Goal: Task Accomplishment & Management: Use online tool/utility

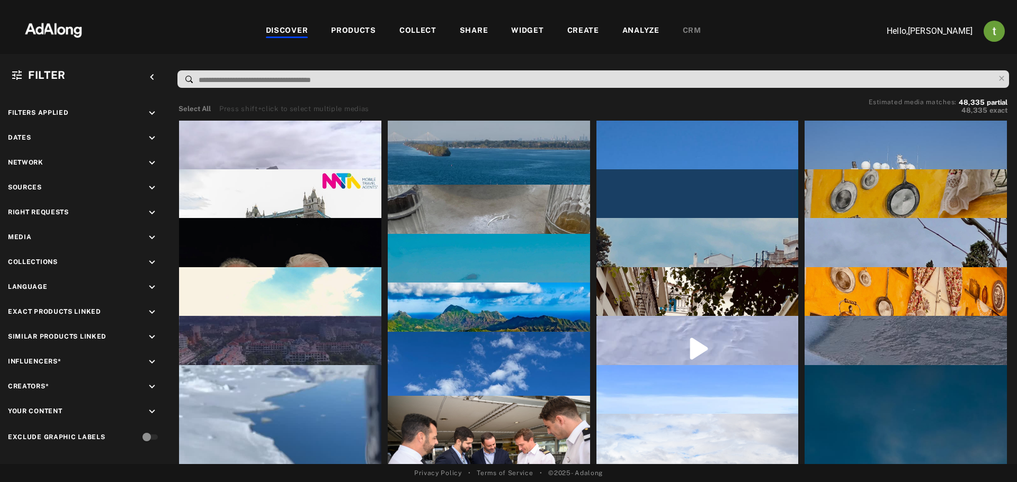
click at [531, 32] on div "WIDGET" at bounding box center [527, 31] width 32 height 13
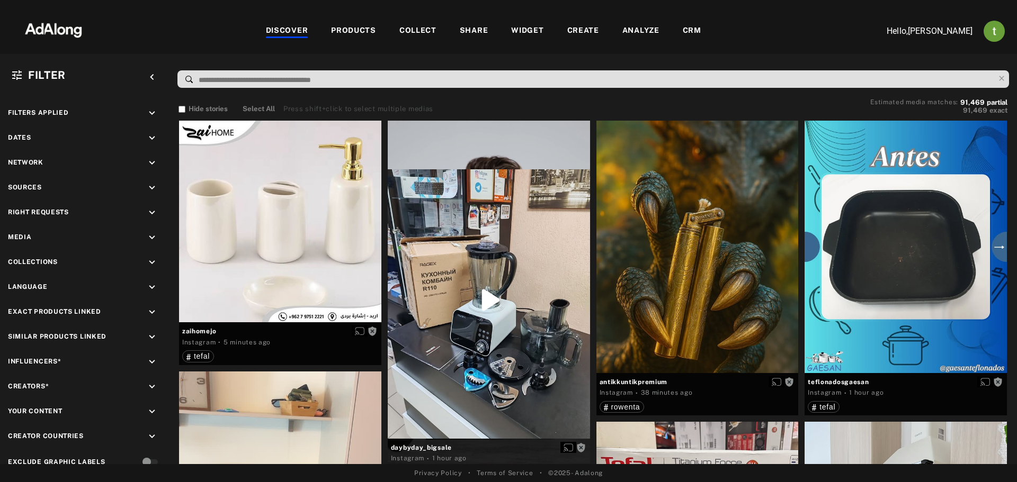
click at [679, 28] on div "CRM" at bounding box center [692, 31] width 42 height 13
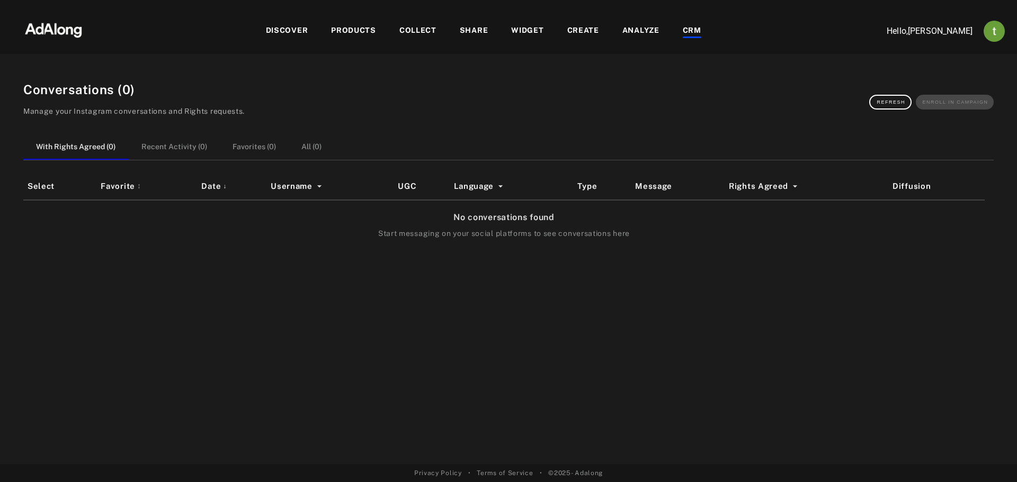
click at [528, 25] on div "WIDGET" at bounding box center [527, 31] width 32 height 13
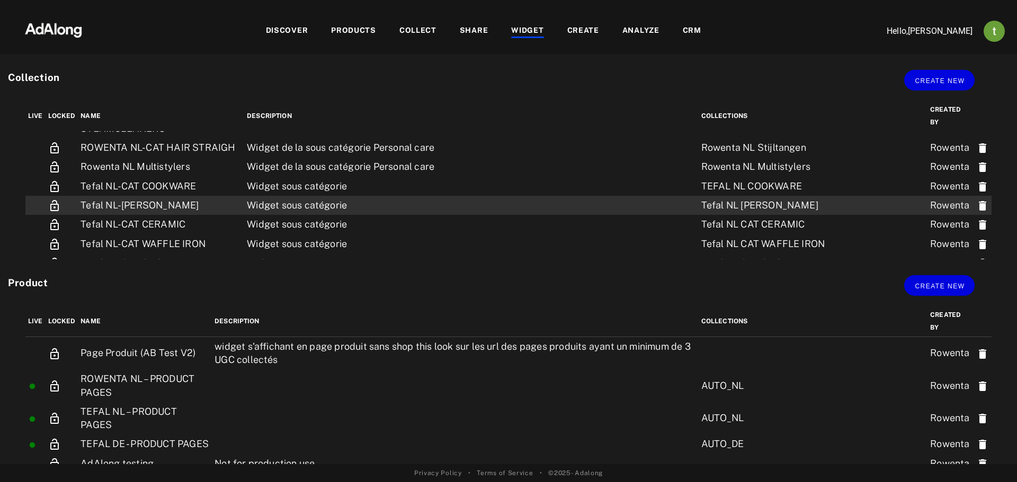
scroll to position [813, 0]
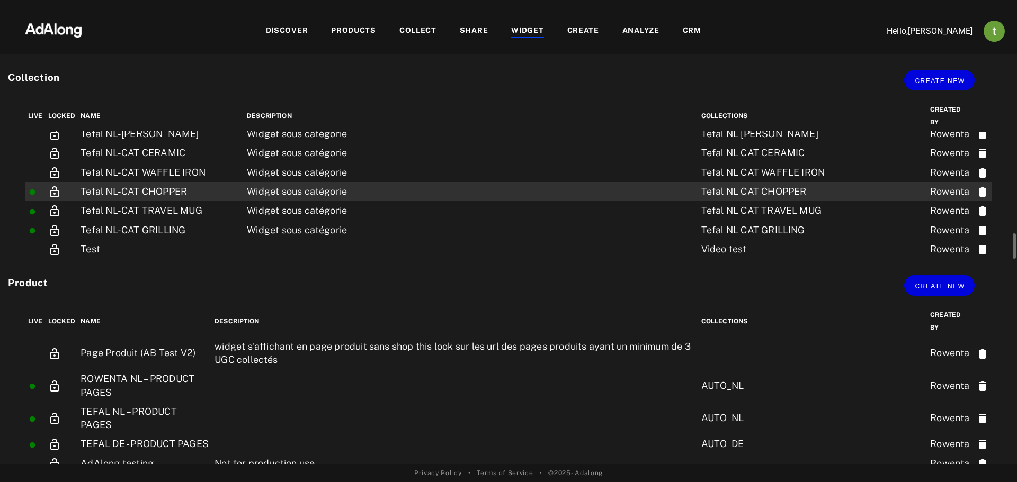
click at [192, 190] on td "Tefal NL-CAT CHOPPER" at bounding box center [161, 191] width 166 height 19
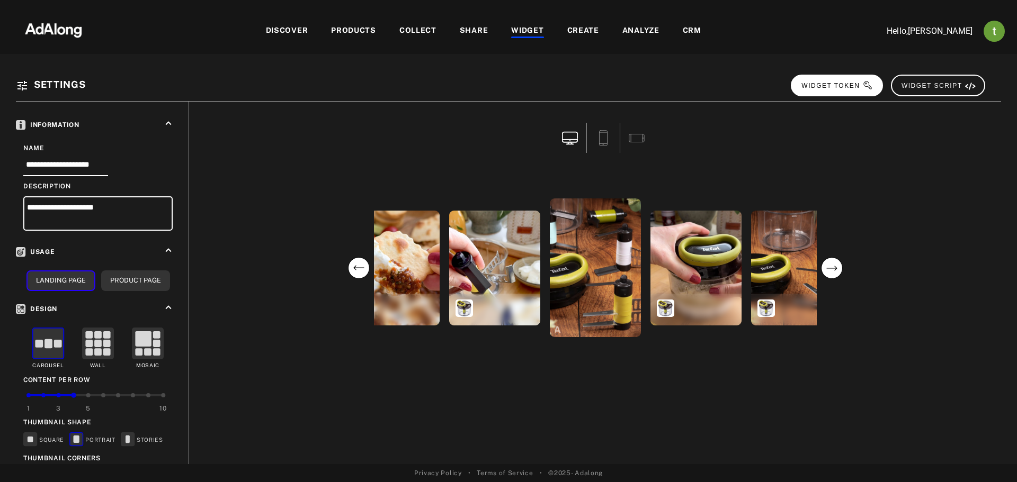
click at [847, 88] on span "WIDGET TOKEN" at bounding box center [836, 85] width 71 height 7
click at [527, 24] on div "DISCOVER PRODUCTS COLLECT SHARE WIDGET CREATE ANALYZE CRM" at bounding box center [483, 30] width 766 height 35
click at [527, 28] on div "WIDGET" at bounding box center [527, 31] width 32 height 13
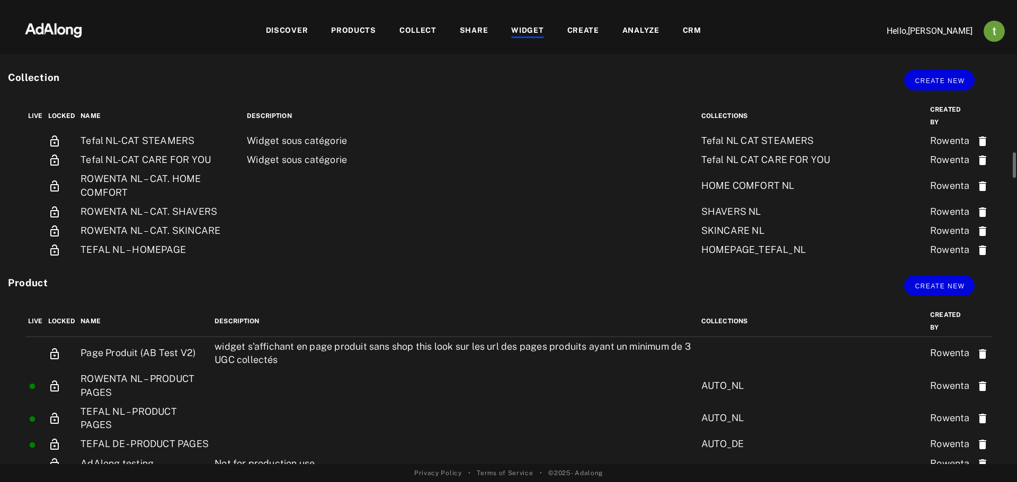
scroll to position [212, 0]
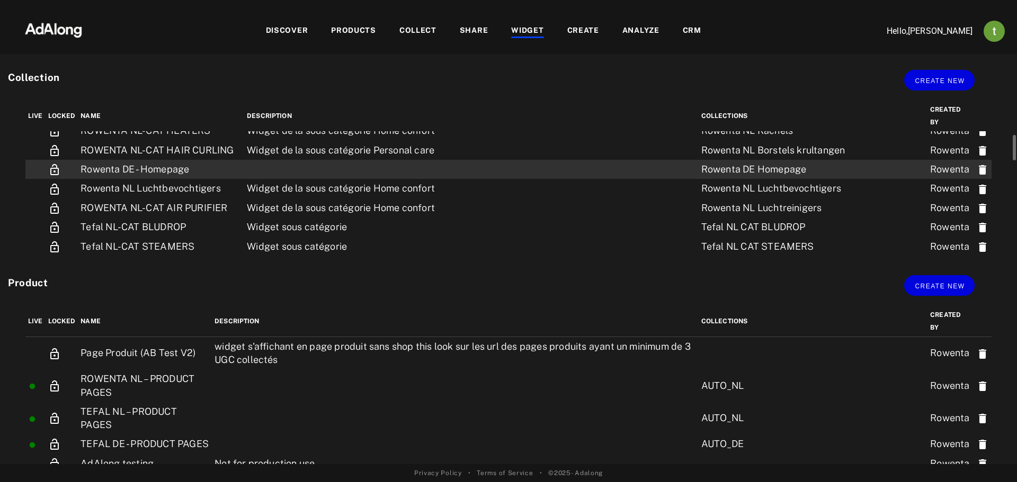
click at [176, 171] on td "Rowenta DE - Homepage" at bounding box center [161, 169] width 166 height 19
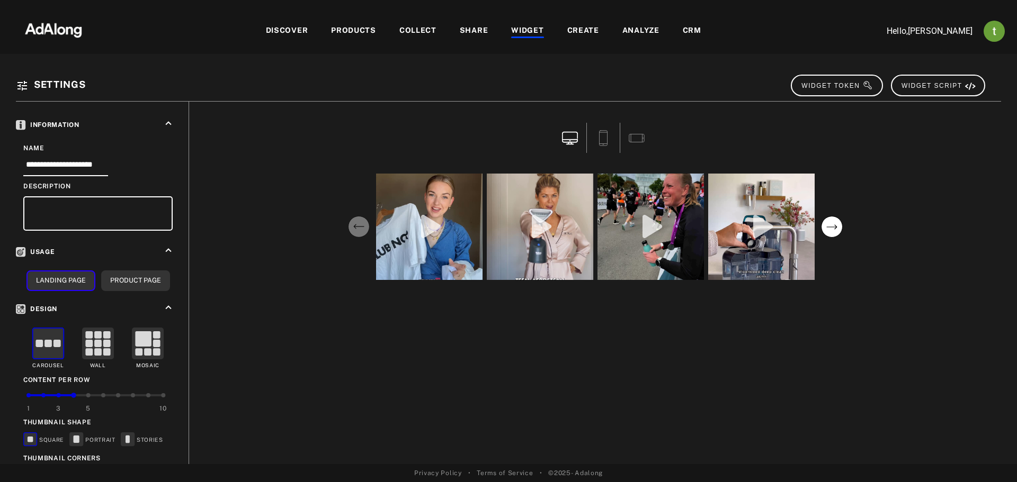
click at [829, 225] on circle "next" at bounding box center [831, 227] width 21 height 21
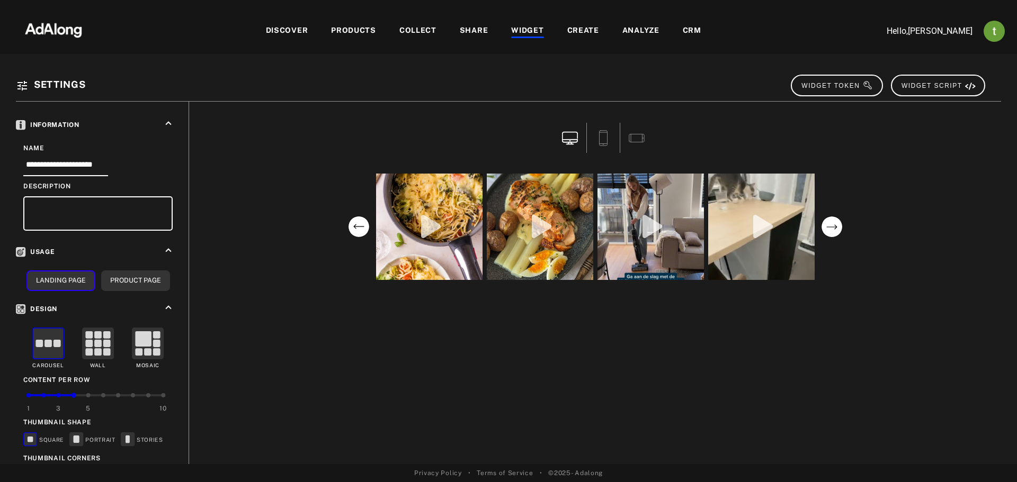
click at [829, 225] on circle "next" at bounding box center [831, 227] width 21 height 21
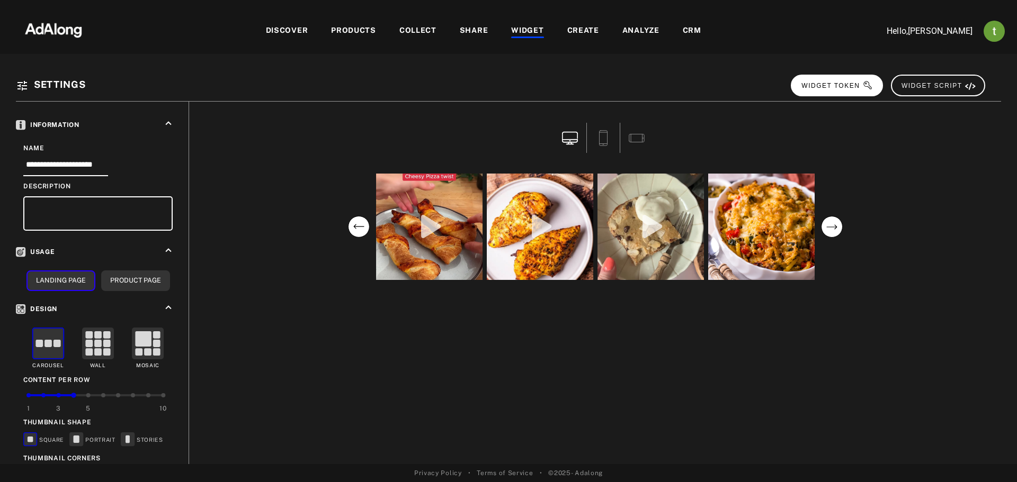
click at [819, 81] on button "WIDGET TOKEN" at bounding box center [837, 86] width 92 height 22
click at [835, 228] on circle "next" at bounding box center [831, 227] width 21 height 21
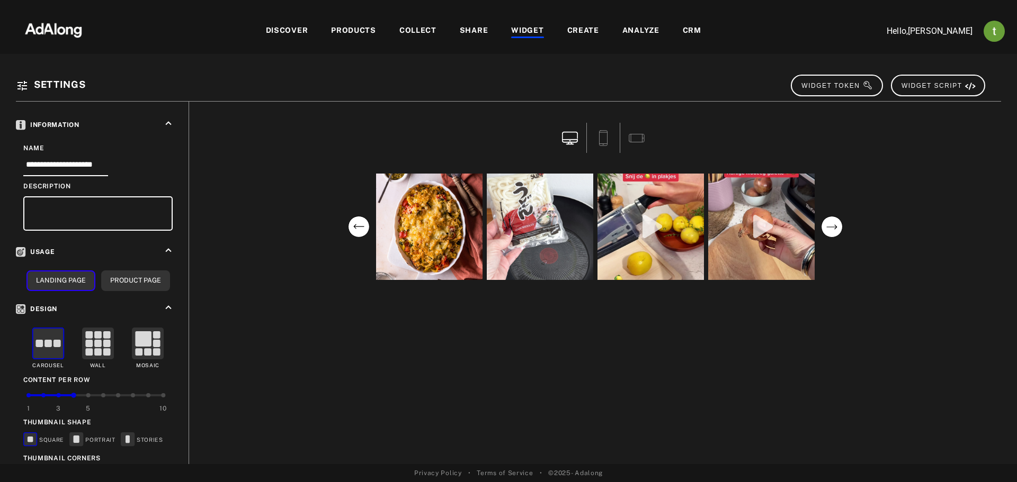
click at [835, 228] on circle "next" at bounding box center [831, 227] width 21 height 21
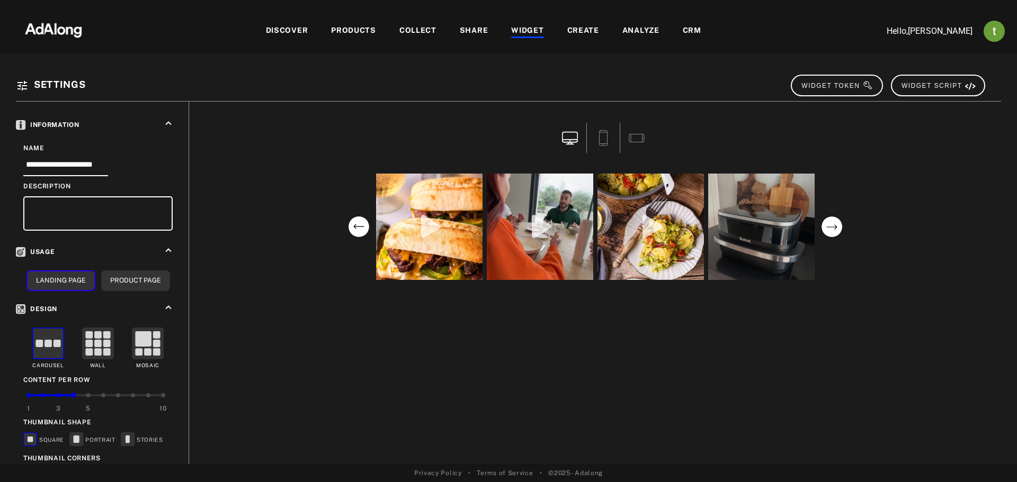
click at [835, 228] on circle "next" at bounding box center [831, 227] width 21 height 21
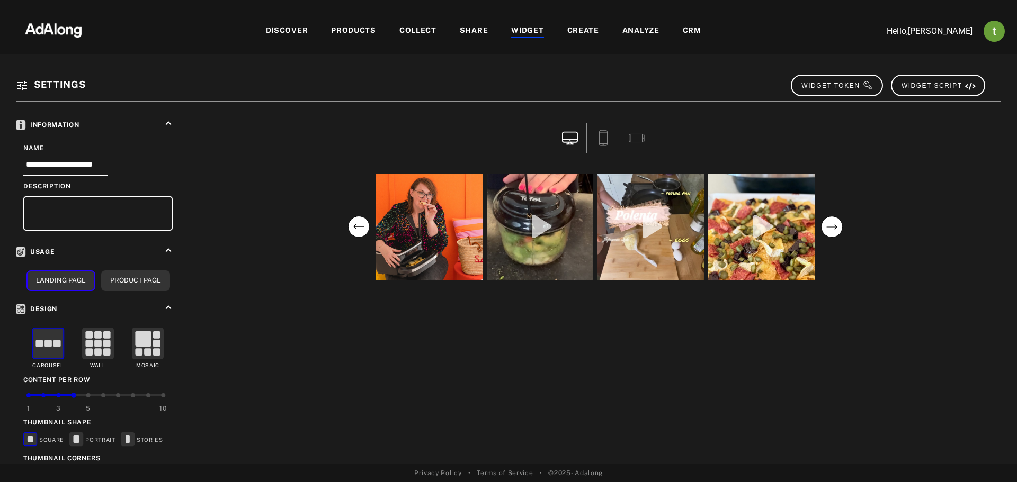
click at [835, 228] on circle "next" at bounding box center [831, 227] width 21 height 21
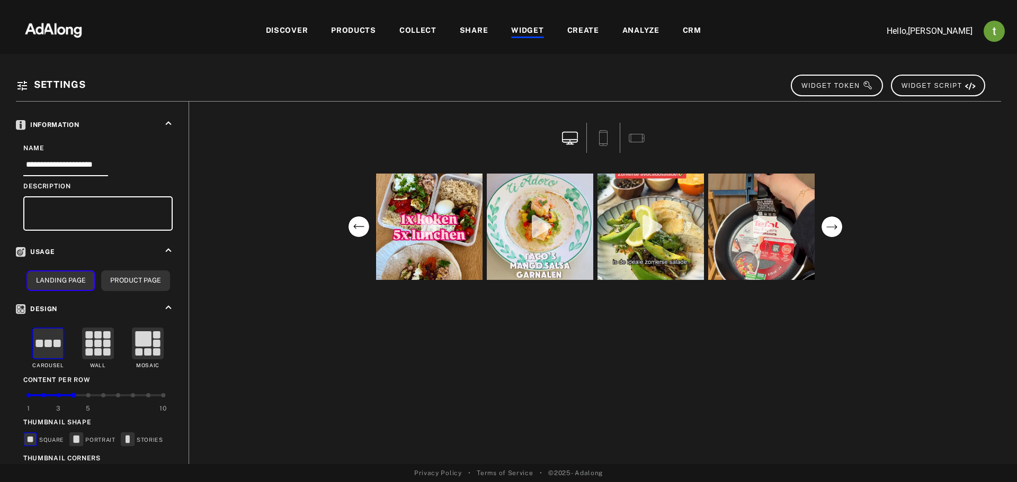
click at [835, 228] on circle "next" at bounding box center [831, 227] width 21 height 21
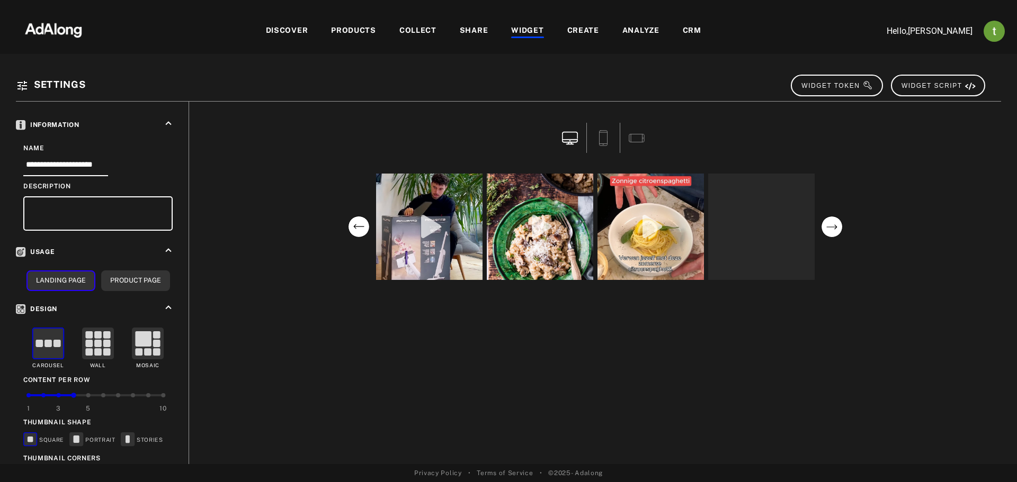
click at [835, 228] on circle "next" at bounding box center [831, 227] width 21 height 21
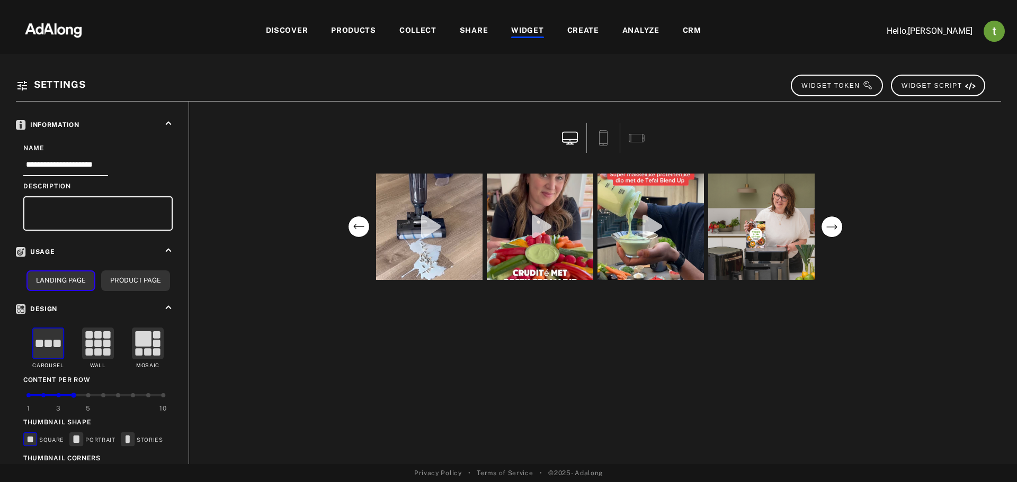
click at [835, 228] on circle "next" at bounding box center [831, 227] width 21 height 21
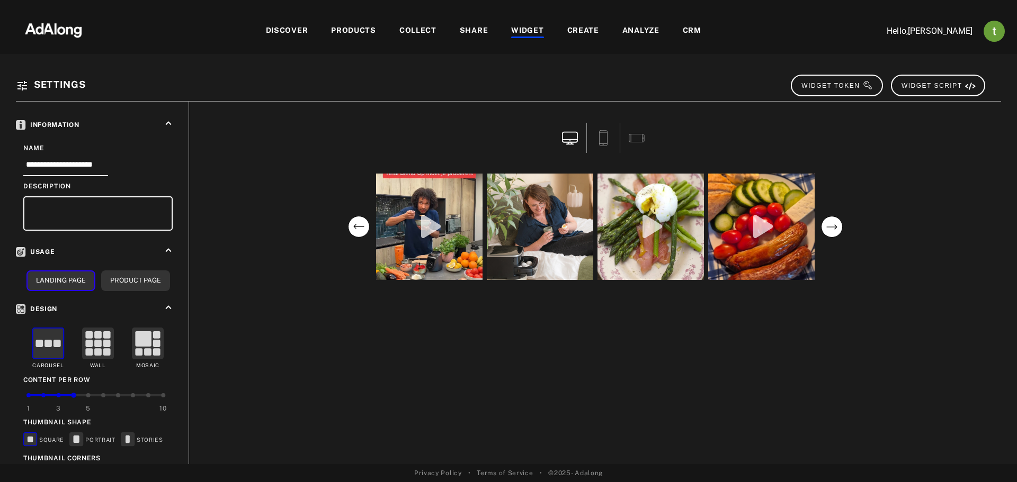
click at [835, 228] on circle "next" at bounding box center [831, 227] width 21 height 21
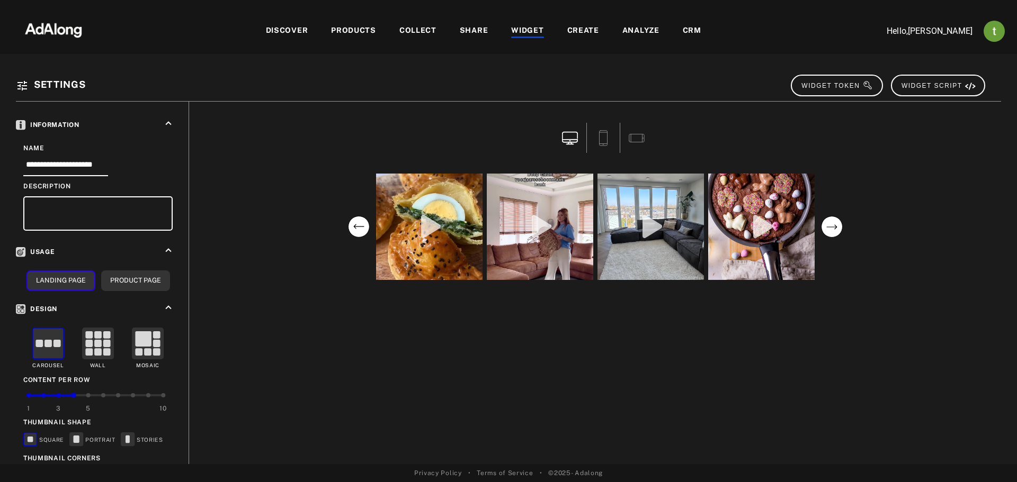
click at [835, 228] on circle "next" at bounding box center [831, 227] width 21 height 21
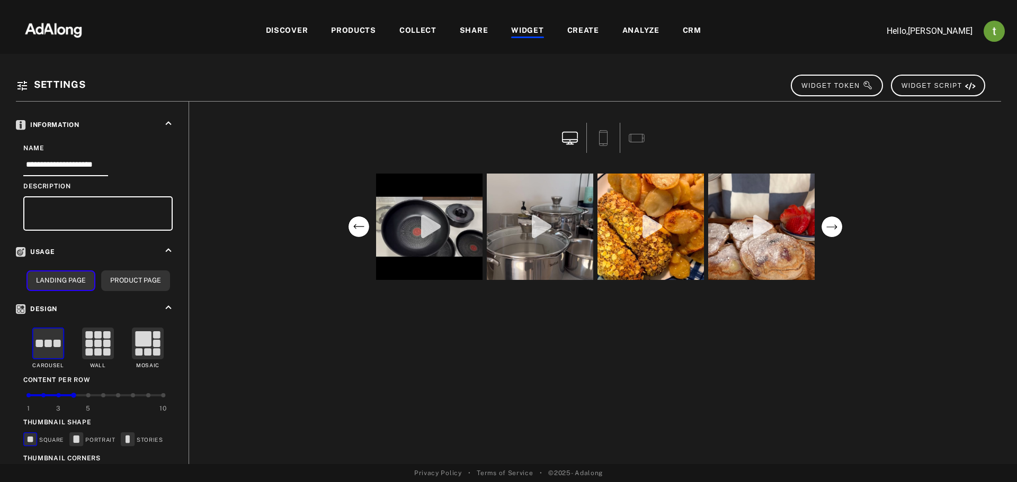
click at [835, 228] on circle "next" at bounding box center [831, 227] width 21 height 21
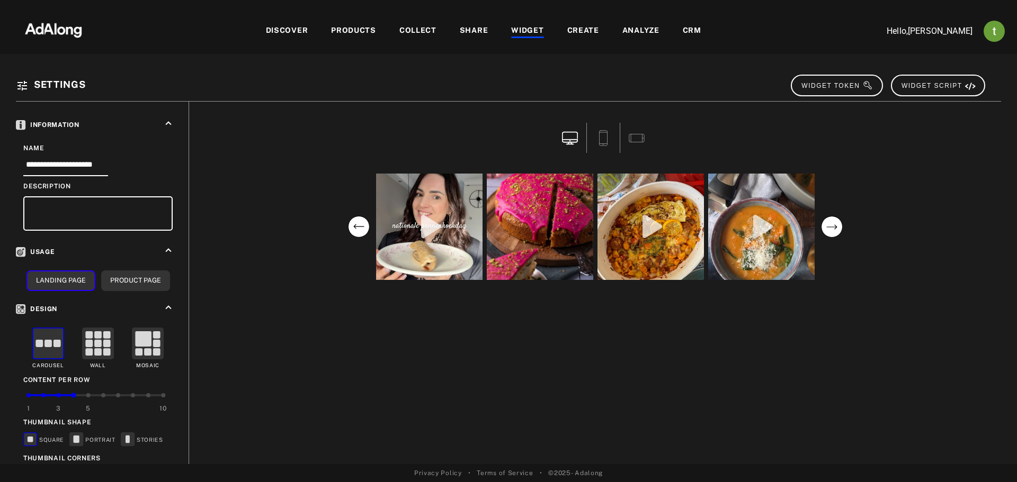
drag, startPoint x: 835, startPoint y: 228, endPoint x: 526, endPoint y: 30, distance: 366.1
click at [526, 30] on div "WIDGET" at bounding box center [527, 31] width 32 height 13
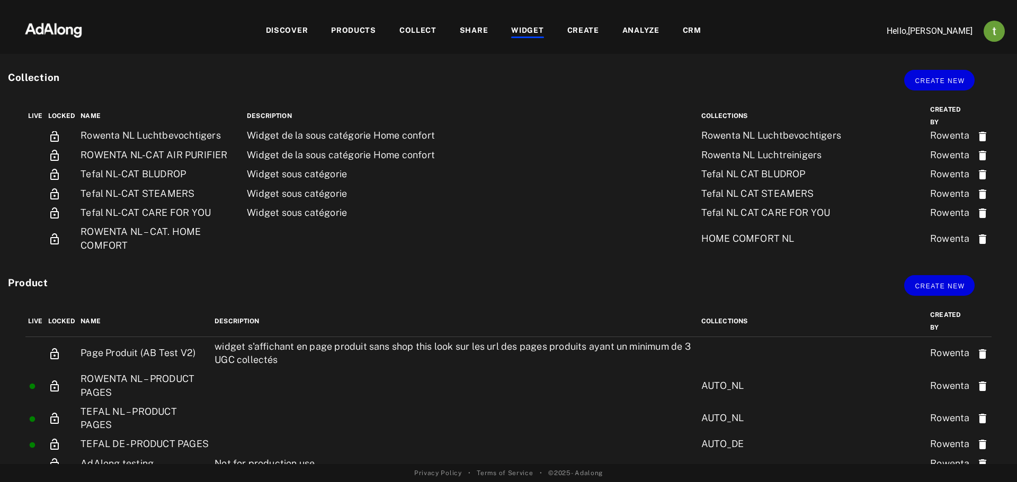
scroll to position [159, 0]
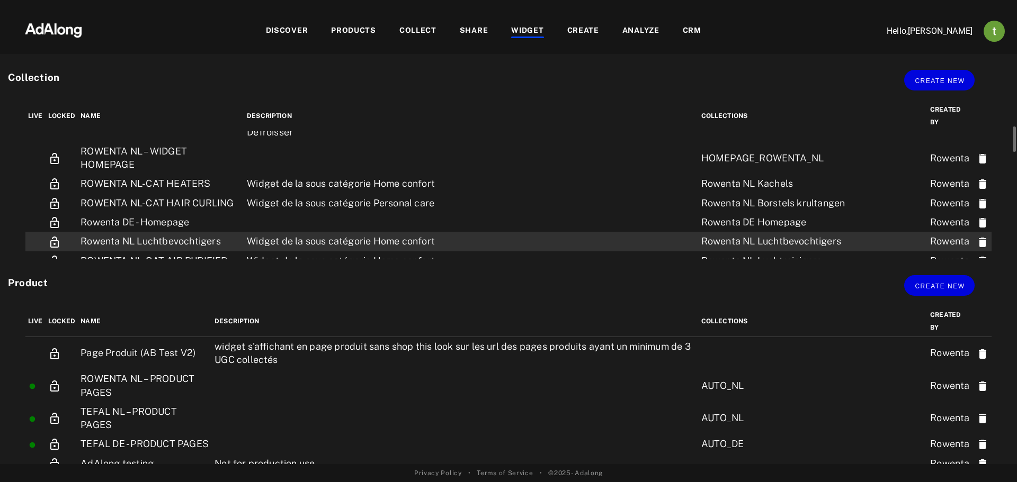
click at [192, 238] on td "Rowenta NL Luchtbevochtigers" at bounding box center [161, 241] width 166 height 19
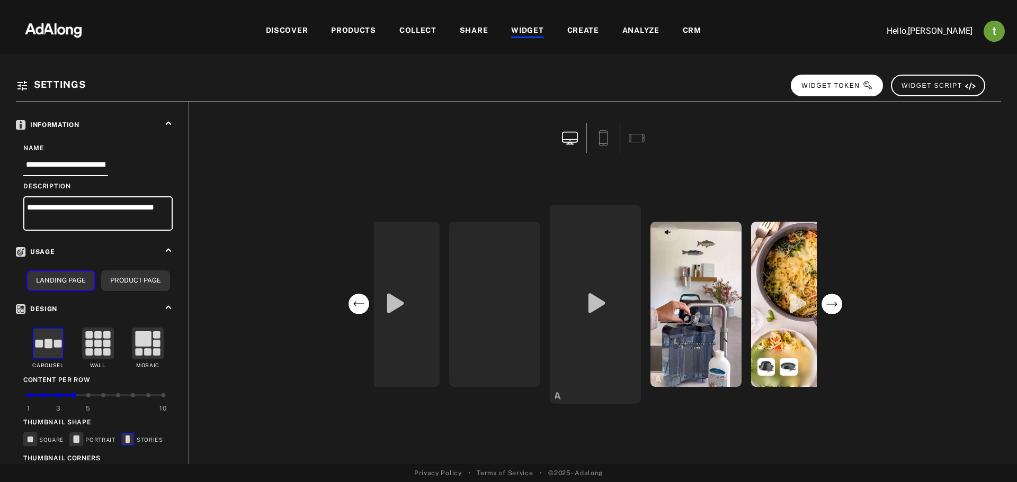
click at [809, 89] on button "WIDGET TOKEN" at bounding box center [837, 86] width 92 height 22
